Goal: Find specific page/section: Find specific page/section

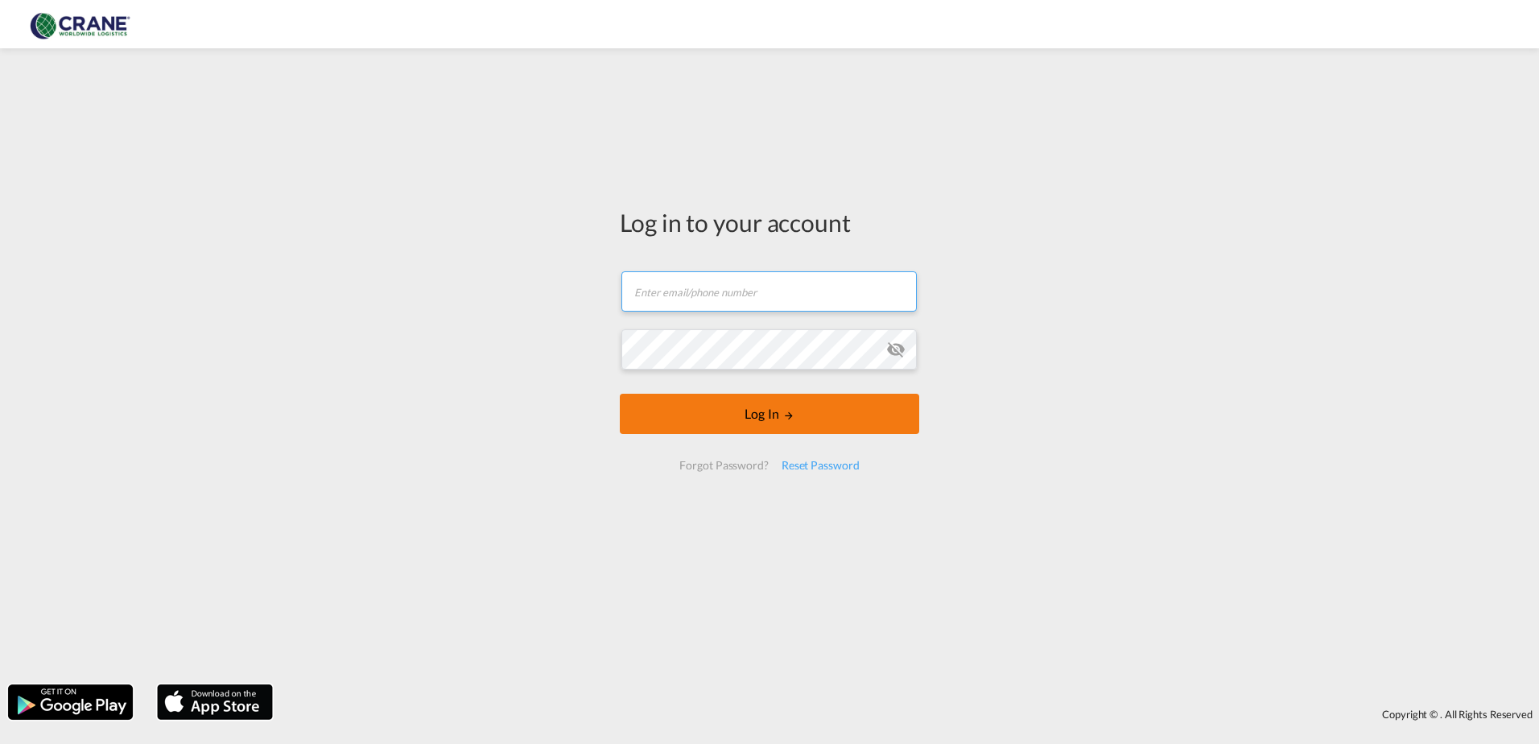
type input "[PERSON_NAME][EMAIL_ADDRESS][DOMAIN_NAME]"
click at [753, 417] on button "Log In" at bounding box center [769, 413] width 299 height 40
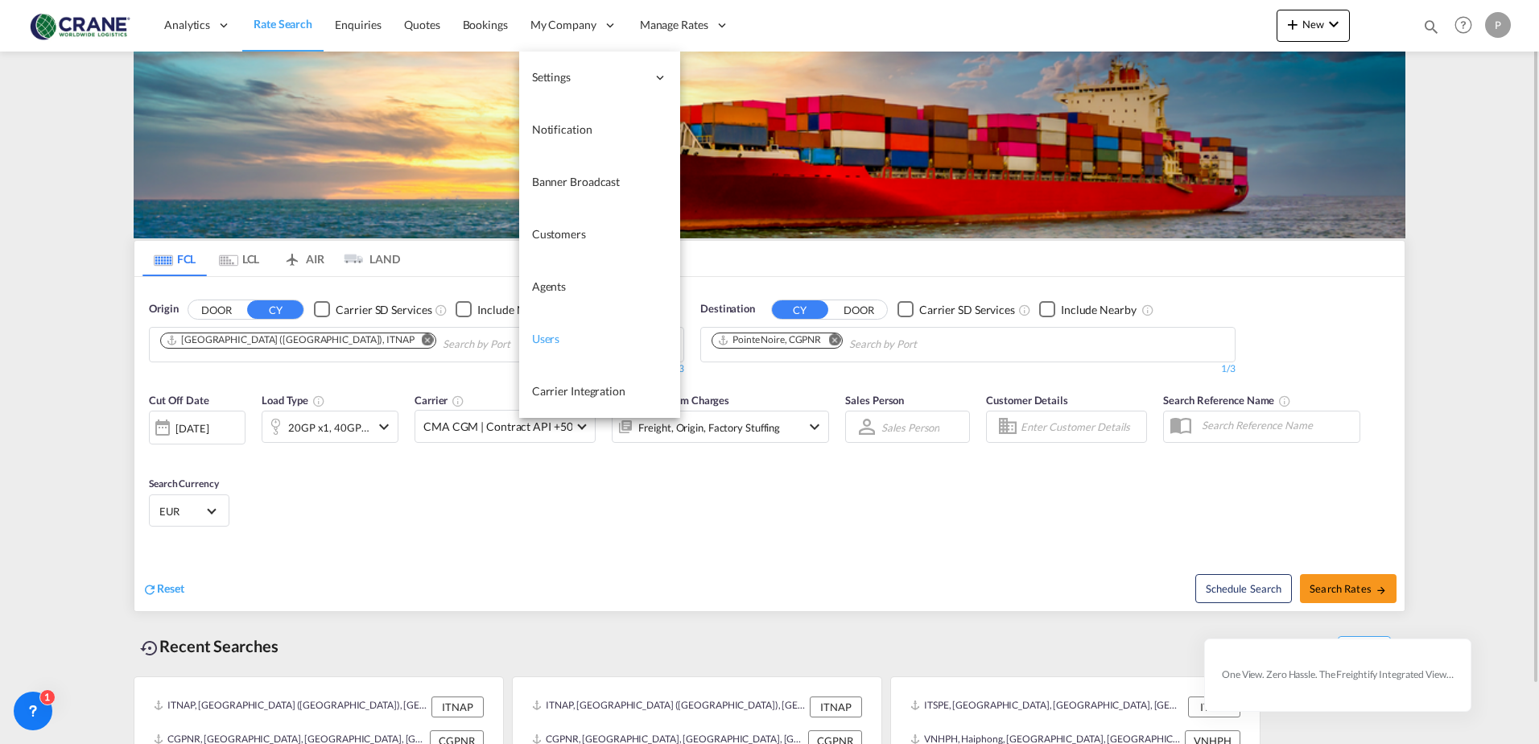
click at [532, 341] on span "Users" at bounding box center [546, 339] width 28 height 14
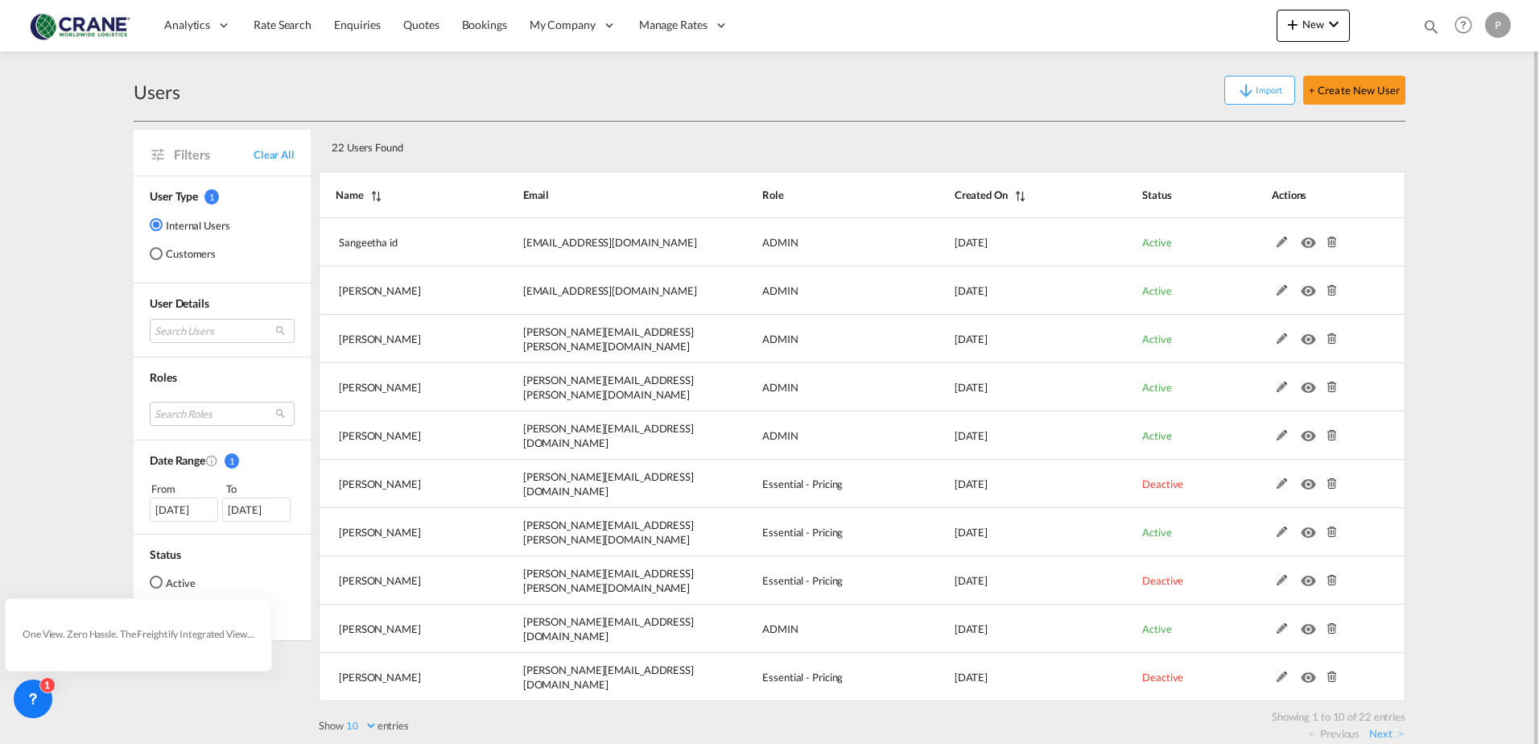
scroll to position [14, 0]
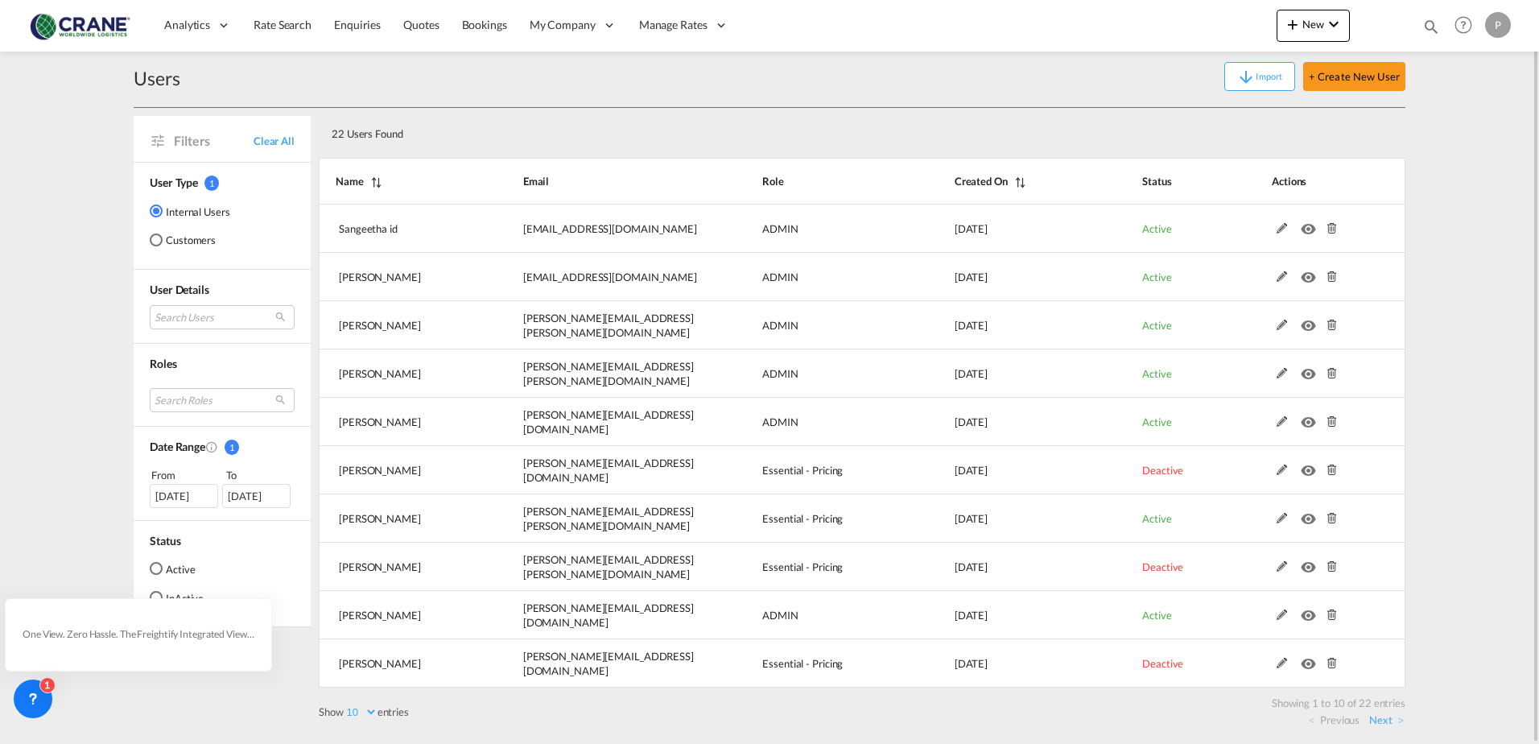
click at [155, 563] on div "Active" at bounding box center [156, 568] width 13 height 13
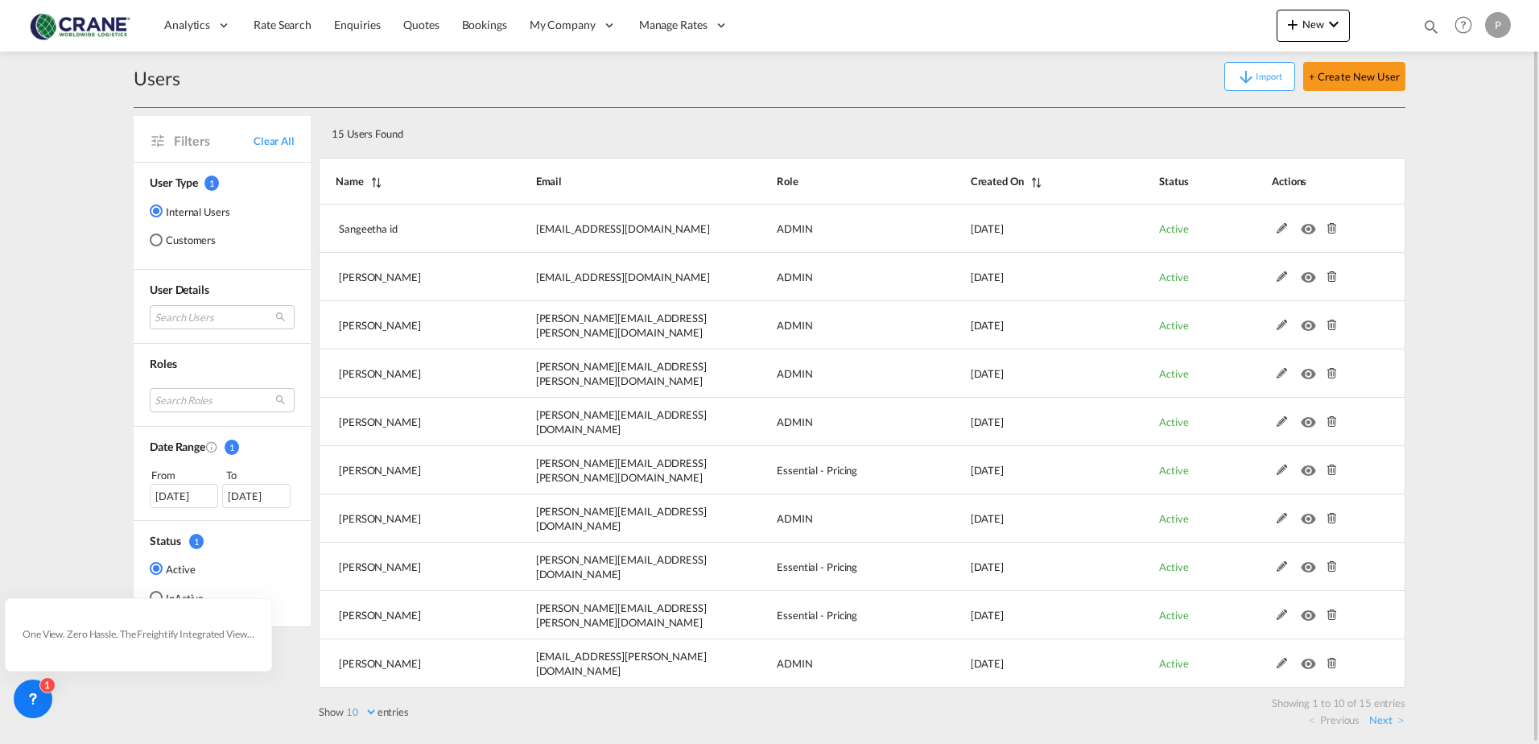
click at [155, 715] on div "Filters Clear All User Type 1 Internal Users Customers User Details Search User…" at bounding box center [226, 418] width 185 height 620
click at [1382, 721] on link "Next" at bounding box center [1386, 719] width 35 height 14
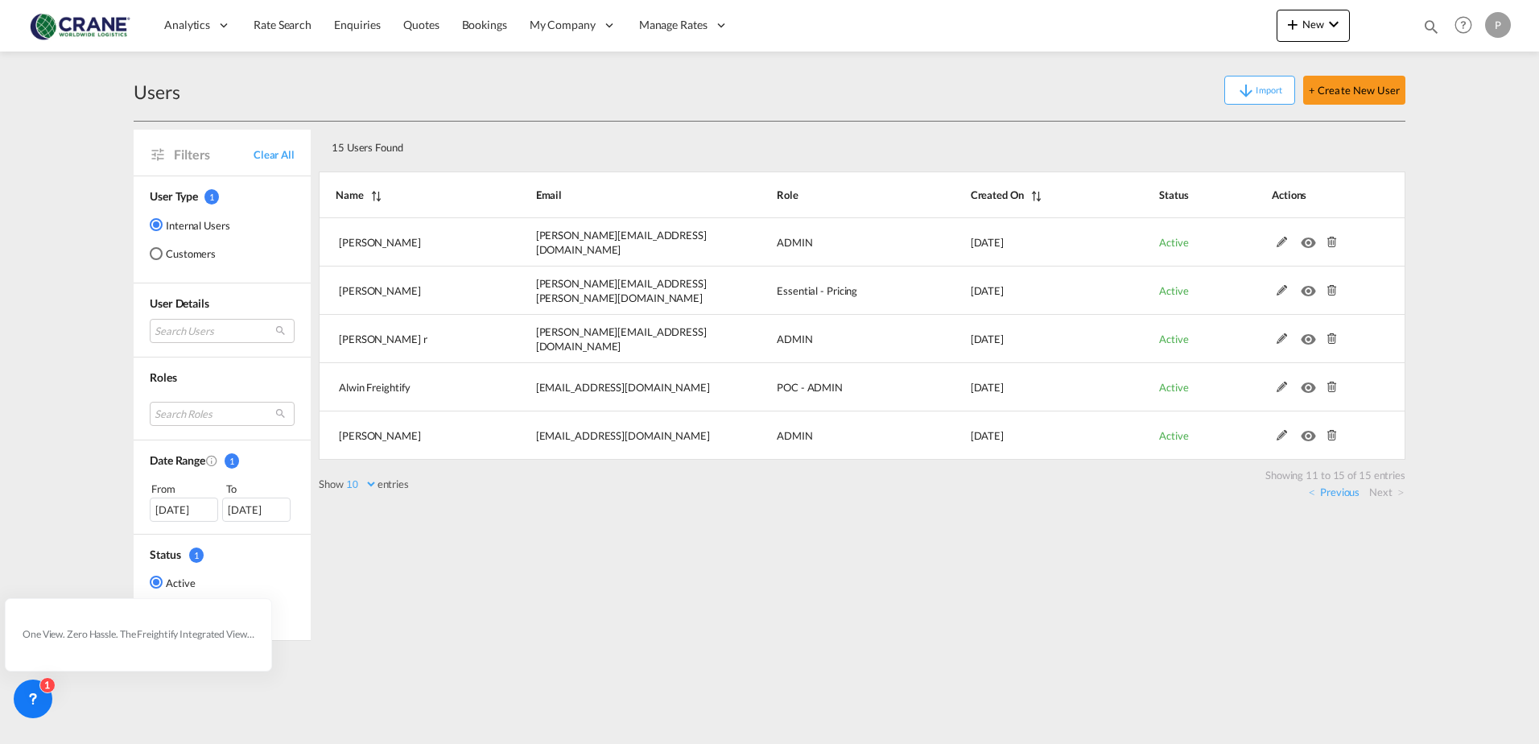
scroll to position [0, 0]
drag, startPoint x: 116, startPoint y: 686, endPoint x: 159, endPoint y: 648, distance: 57.6
click at [121, 682] on md-content "Analytics Reports Dashboard Rate Search Enquiries Quotes Bookings" at bounding box center [769, 372] width 1539 height 744
click at [164, 635] on div "One View. Zero Hassle. The Freightify Integrated View embeds Freightify’s featu…" at bounding box center [139, 634] width 232 height 14
click at [249, 415] on md-select "Search Roles essentials admin sales coordinator essentials manager admin pricin…" at bounding box center [222, 414] width 145 height 24
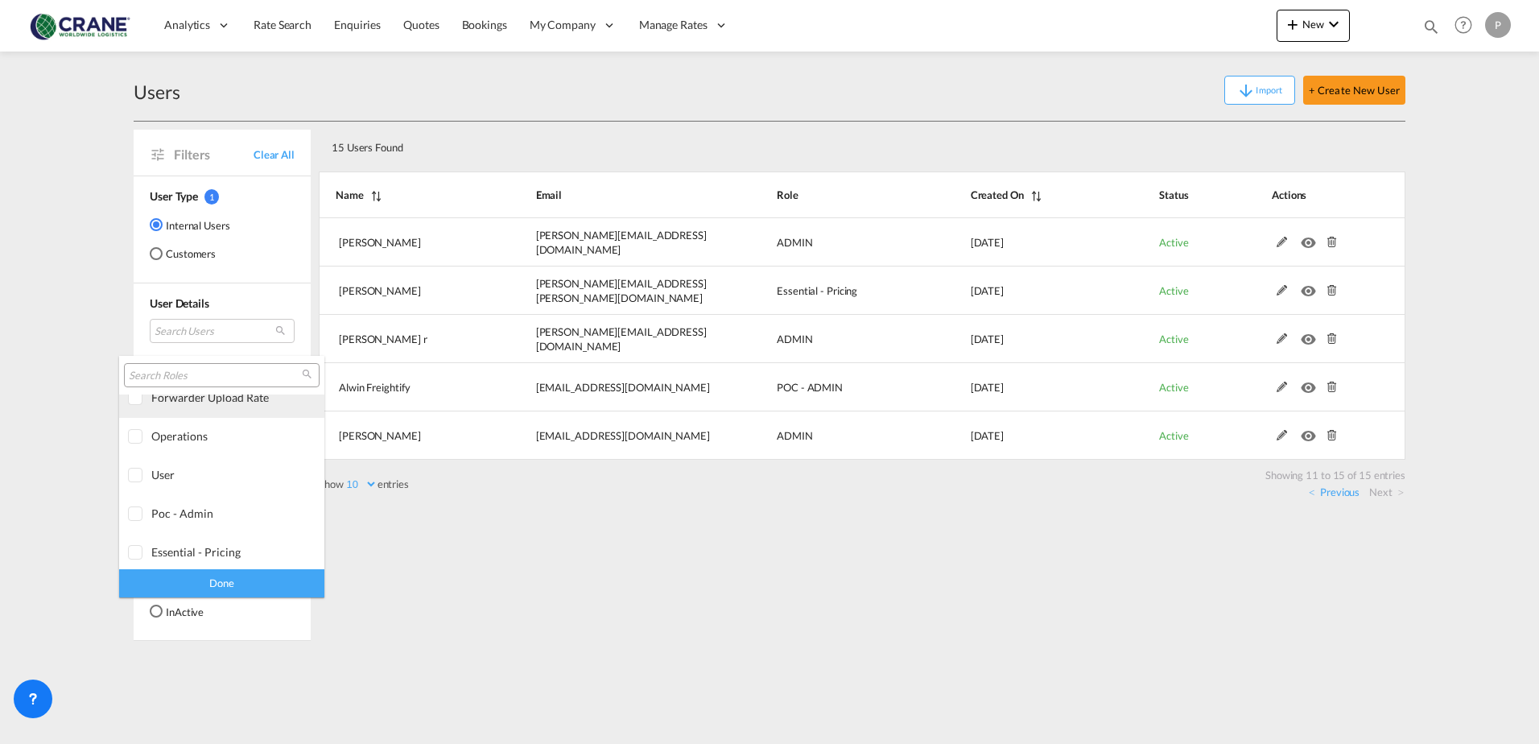
scroll to position [250, 0]
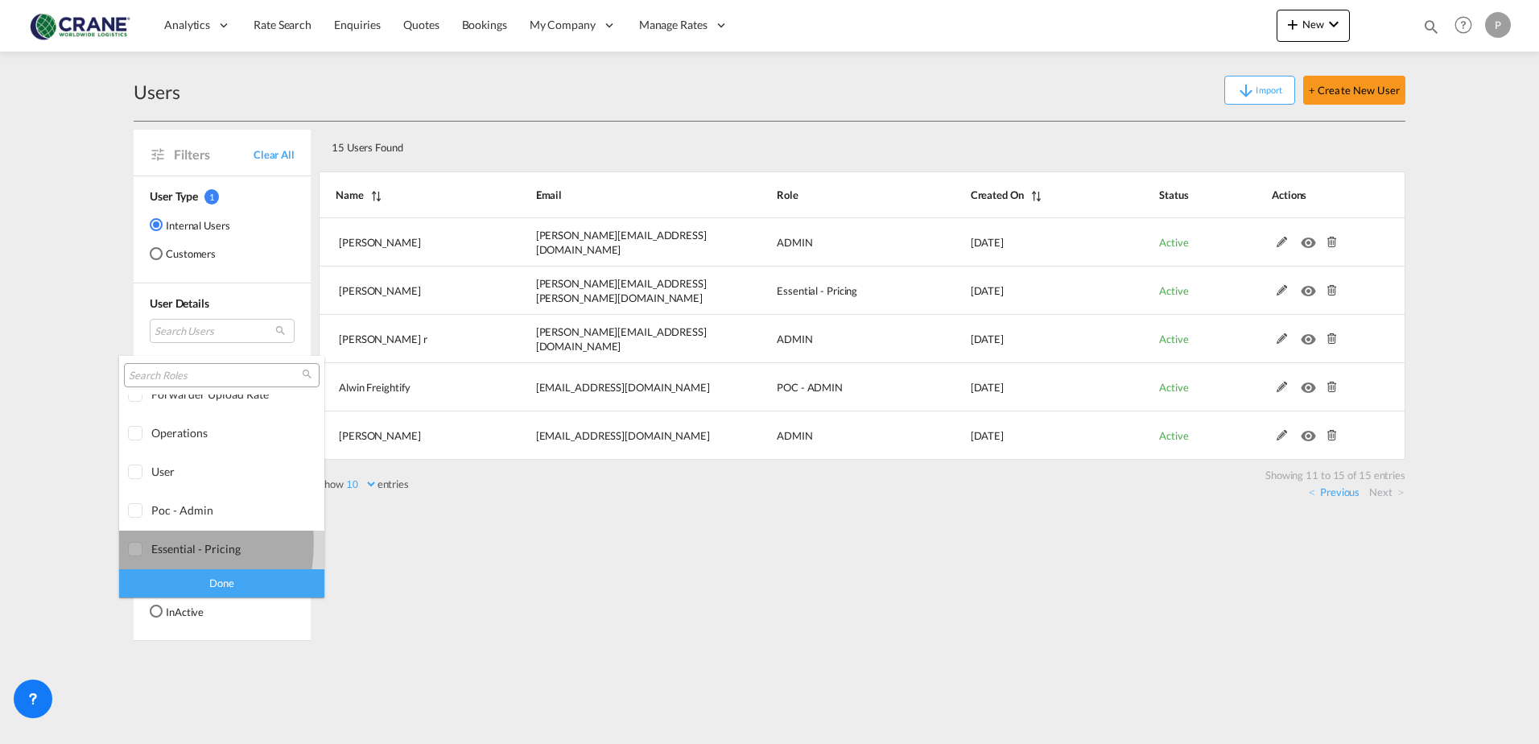
click at [128, 543] on div at bounding box center [136, 550] width 16 height 16
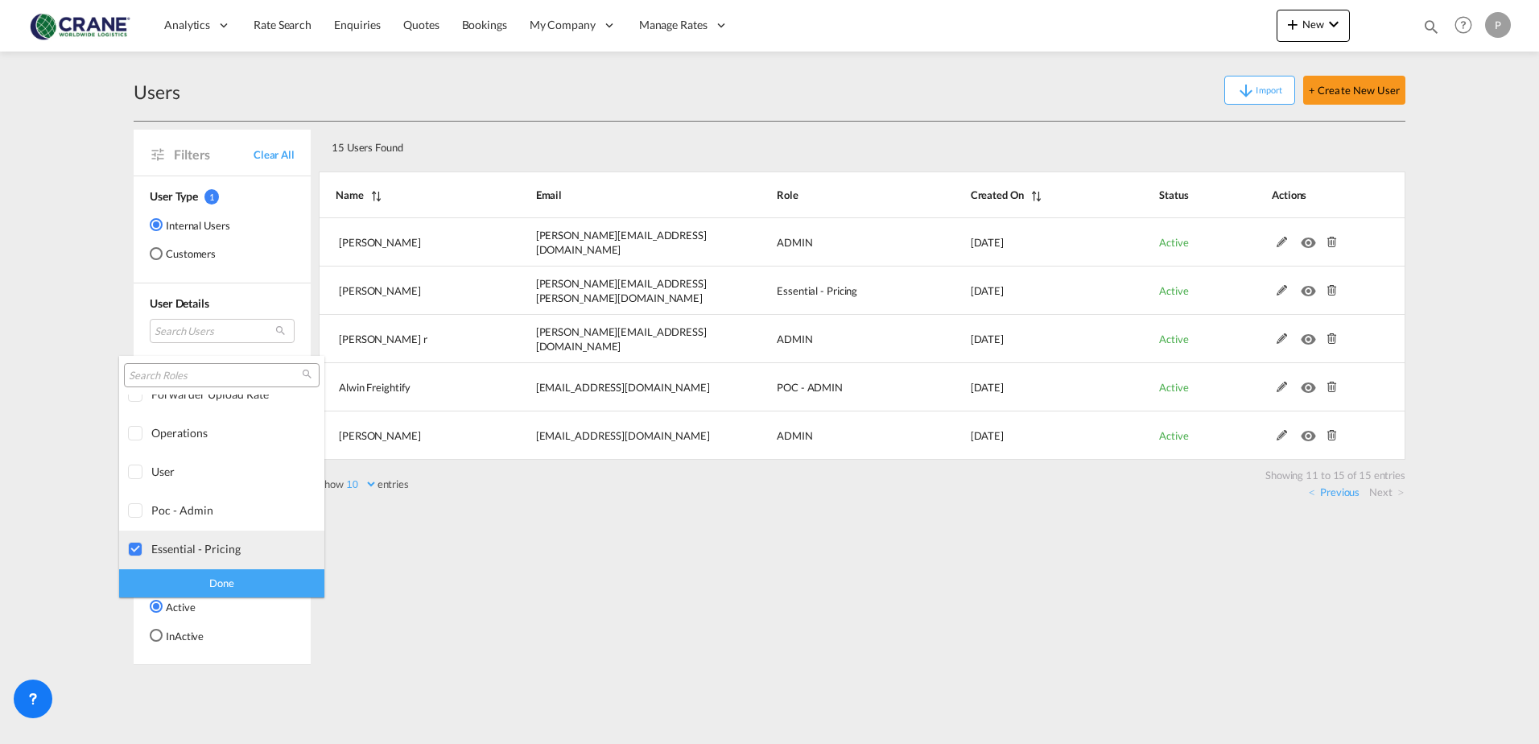
click at [135, 547] on div at bounding box center [136, 550] width 16 height 16
click at [473, 578] on md-backdrop at bounding box center [769, 372] width 1539 height 744
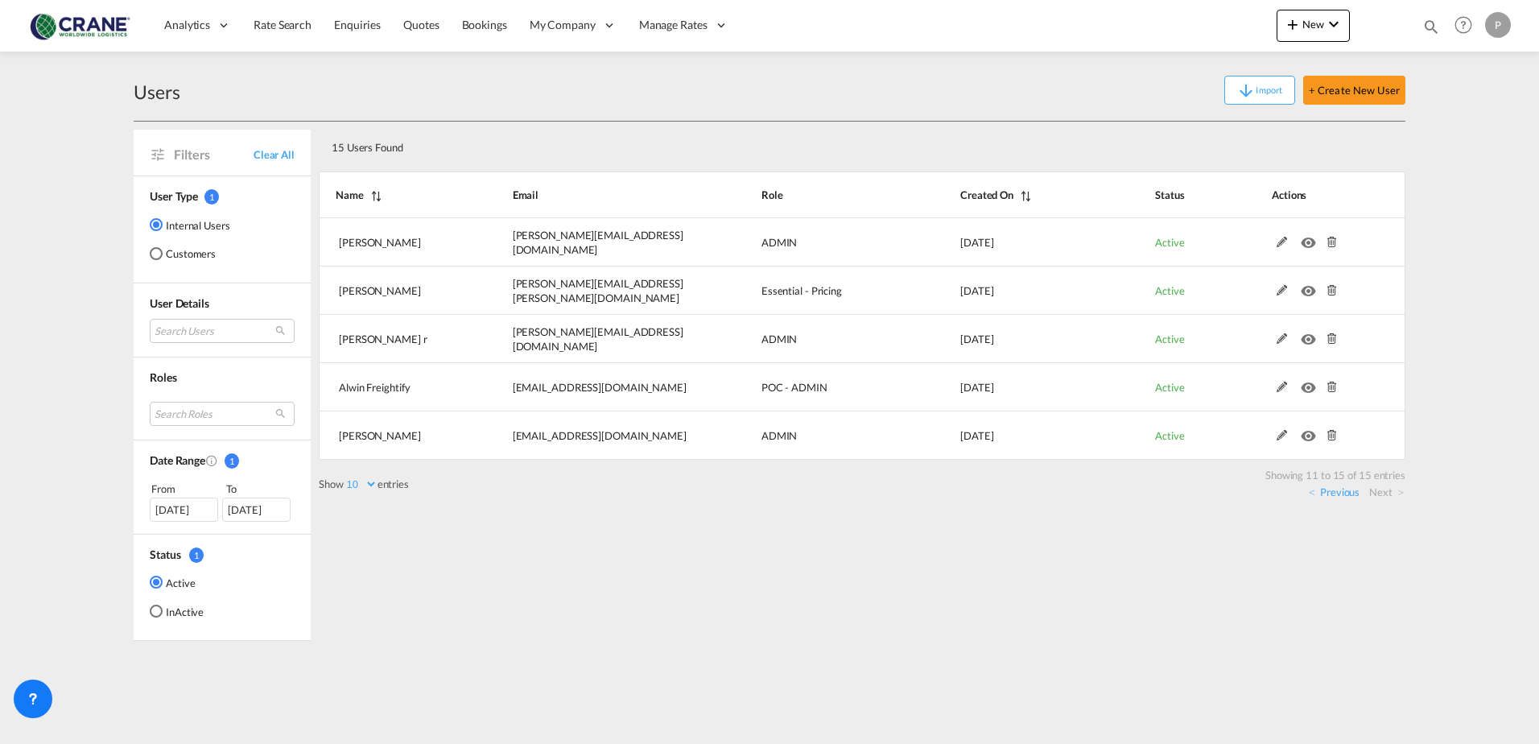
click at [365, 482] on select "10 25 50 100" at bounding box center [361, 484] width 34 height 14
select select "25"
click at [345, 477] on select "10 25 50 100" at bounding box center [361, 484] width 34 height 14
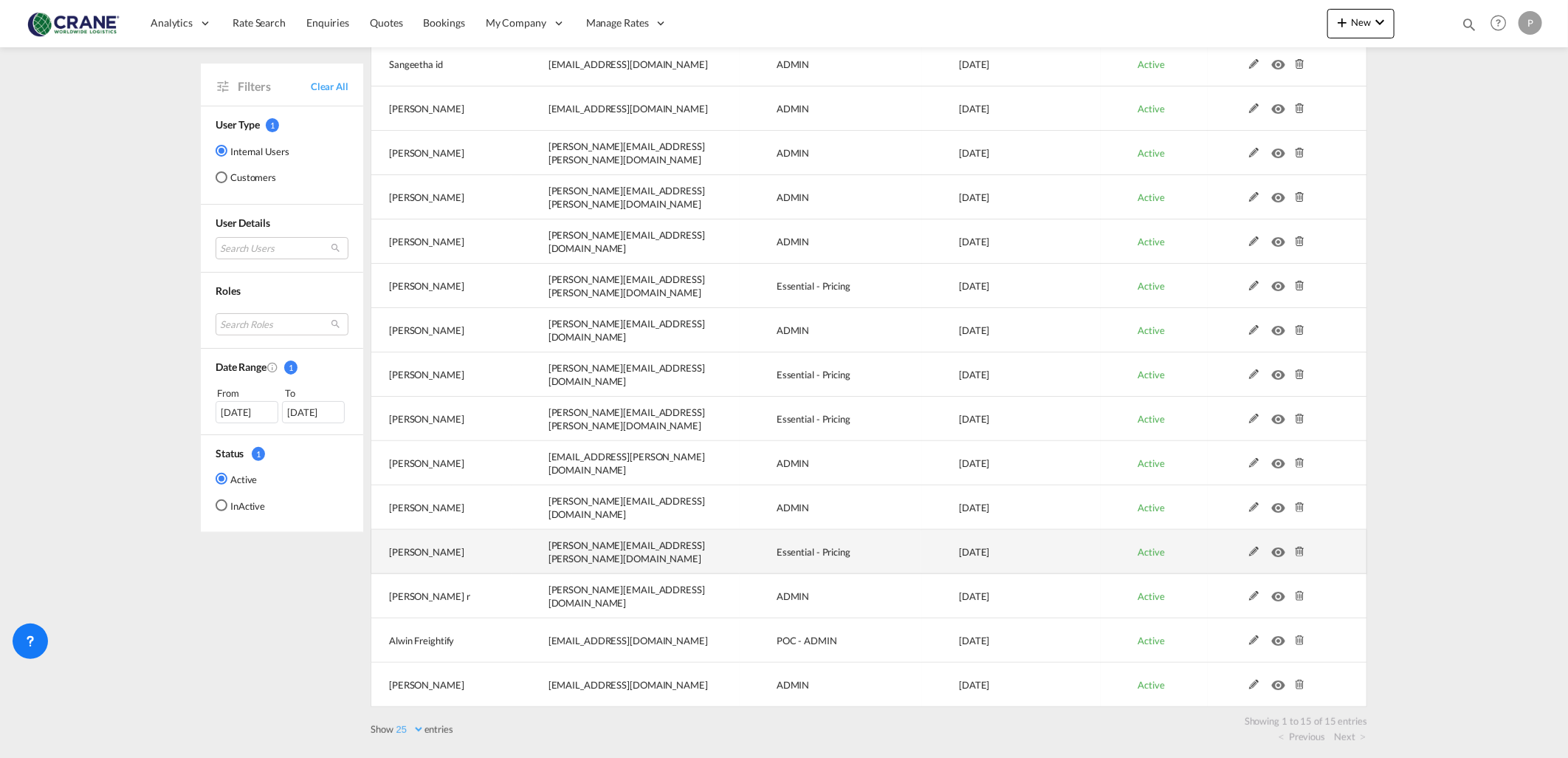
scroll to position [76, 0]
